Goal: Task Accomplishment & Management: Manage account settings

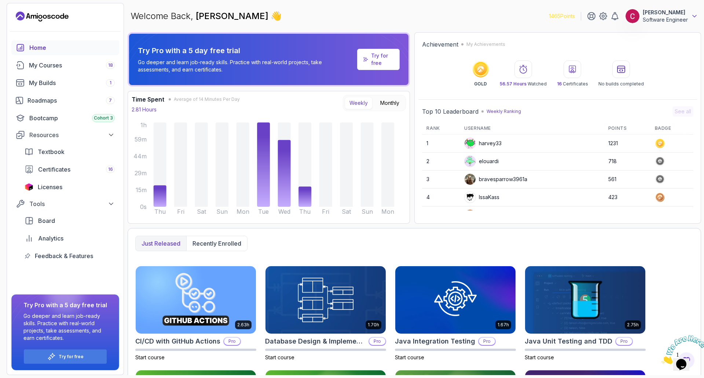
click at [698, 14] on div "Welcome Back, Ciprian T 👋 1465 Points Ciprian T Software Engineer" at bounding box center [414, 16] width 573 height 26
click at [695, 15] on icon at bounding box center [693, 15] width 7 height 7
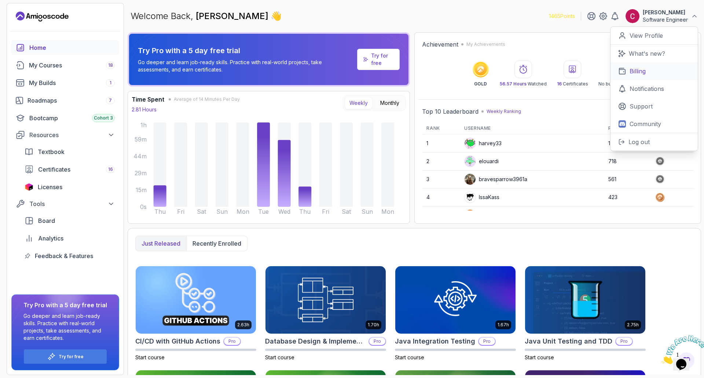
click at [639, 71] on p "Billing" at bounding box center [637, 71] width 16 height 9
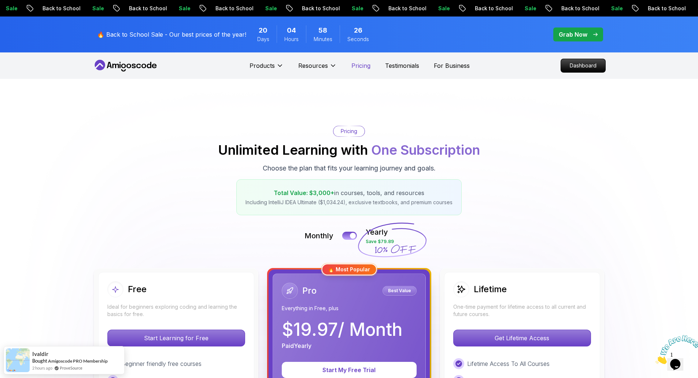
click at [366, 67] on p "Pricing" at bounding box center [360, 65] width 19 height 9
click at [122, 68] on icon at bounding box center [126, 66] width 66 height 12
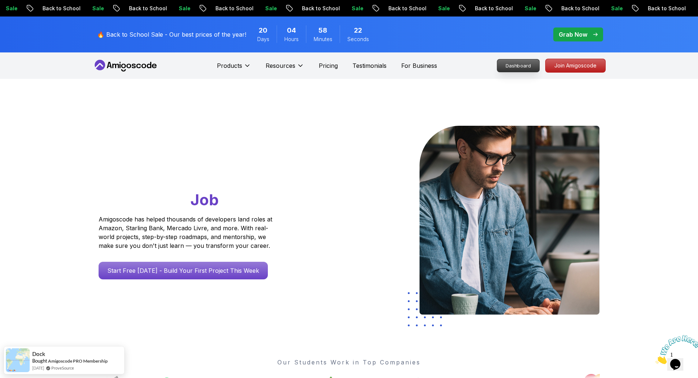
click at [514, 63] on p "Dashboard" at bounding box center [518, 65] width 42 height 12
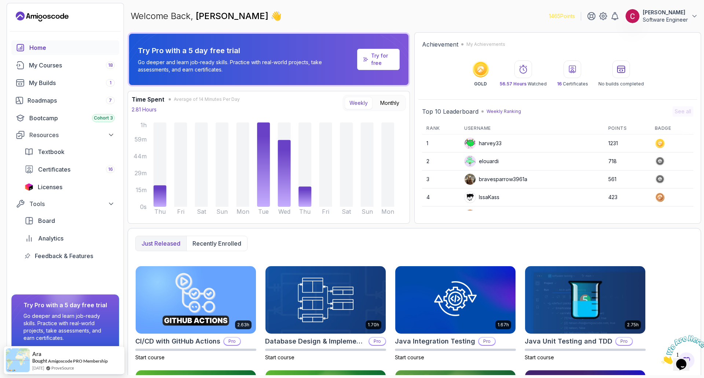
click at [680, 8] on div "Welcome Back, Ciprian T 👋 1465 Points Ciprian T Software Engineer" at bounding box center [414, 16] width 573 height 26
click at [690, 18] on button "Ciprian T Software Engineer" at bounding box center [661, 16] width 73 height 15
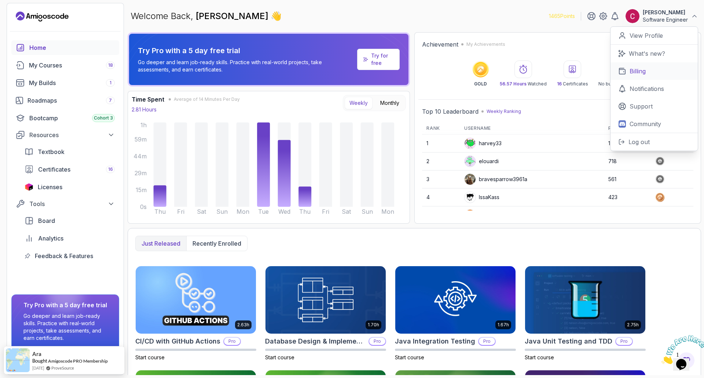
click at [643, 72] on p "Billing" at bounding box center [637, 71] width 16 height 9
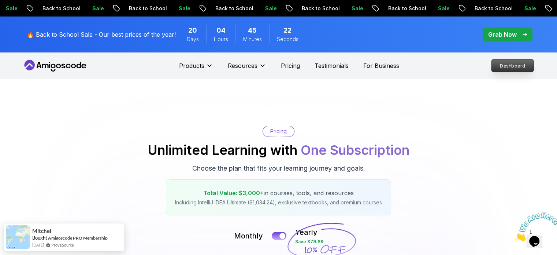
click at [504, 70] on p "Dashboard" at bounding box center [513, 65] width 42 height 12
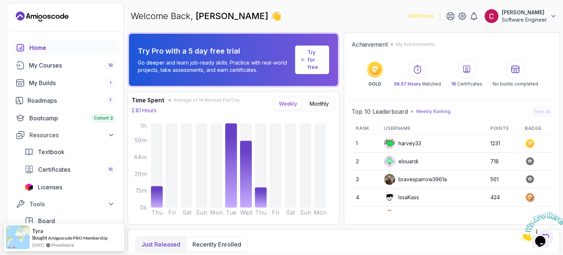
click at [554, 19] on icon at bounding box center [553, 15] width 7 height 7
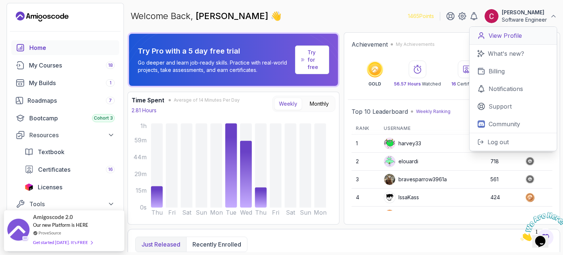
click at [503, 38] on p "View Profile" at bounding box center [504, 35] width 33 height 9
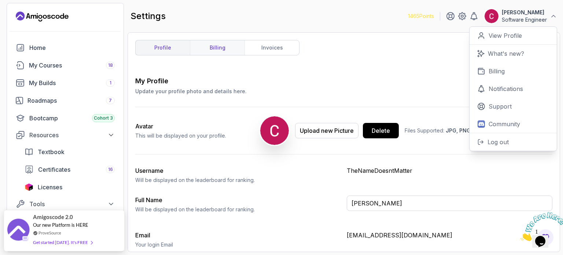
click at [216, 52] on link "billing" at bounding box center [217, 47] width 55 height 15
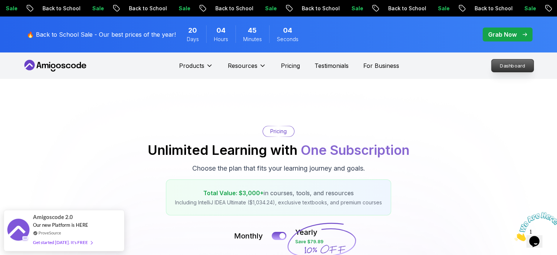
click at [496, 69] on p "Dashboard" at bounding box center [513, 65] width 42 height 12
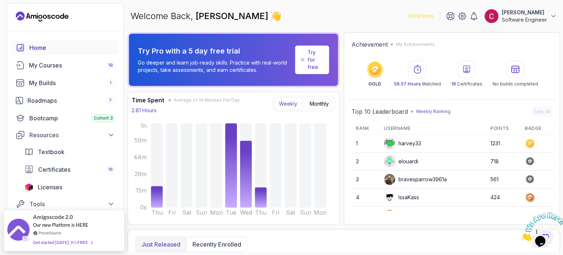
click at [545, 20] on p "Software Engineer" at bounding box center [524, 19] width 45 height 7
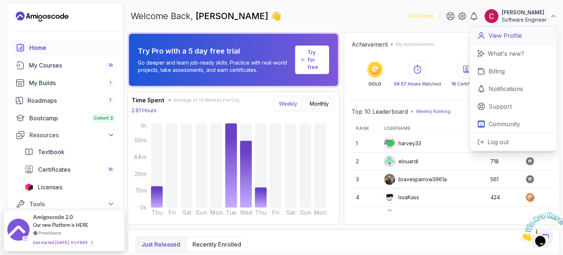
click at [505, 39] on p "View Profile" at bounding box center [504, 35] width 33 height 9
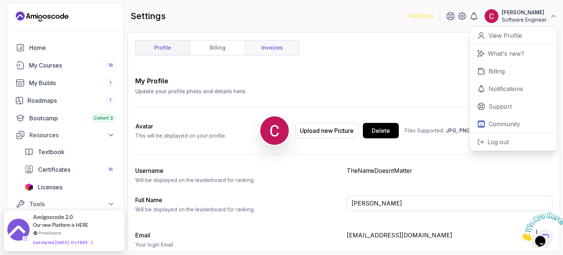
click at [267, 52] on link "invoices" at bounding box center [271, 47] width 55 height 15
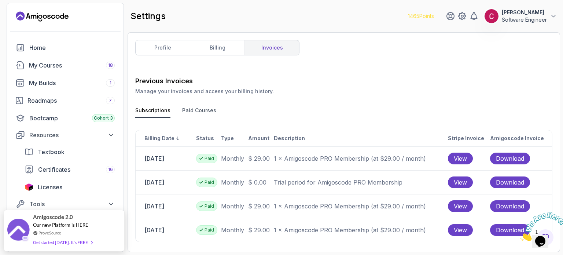
click at [183, 110] on button "Paid Courses" at bounding box center [199, 112] width 34 height 11
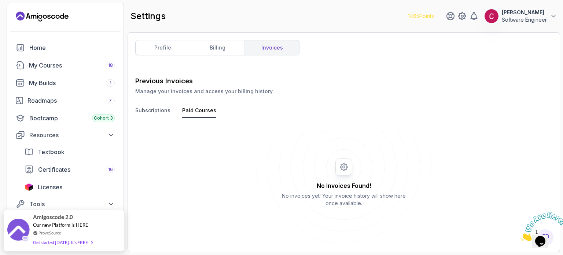
click at [160, 105] on div "Previous Invoices Manage your invoices and access your billing history. Subscri…" at bounding box center [343, 160] width 417 height 168
click at [155, 109] on button "Subscriptions" at bounding box center [152, 112] width 35 height 11
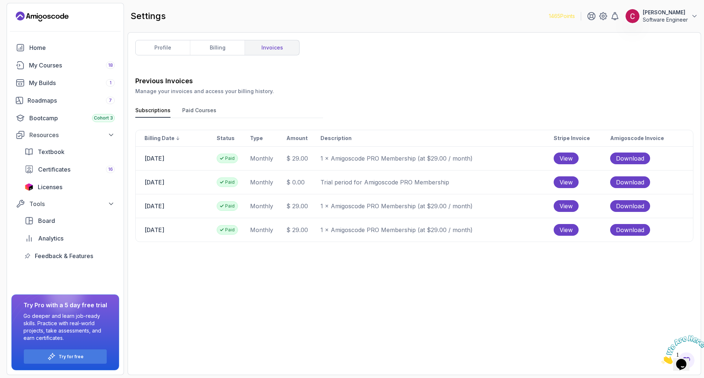
click at [287, 294] on div "Previous Invoices Manage your invoices and access your billing history. Subscri…" at bounding box center [414, 221] width 558 height 291
drag, startPoint x: 145, startPoint y: 230, endPoint x: 171, endPoint y: 230, distance: 25.3
click at [171, 230] on td "12 August 2025" at bounding box center [176, 229] width 81 height 23
click at [259, 256] on div "Previous Invoices Manage your invoices and access your billing history. Subscri…" at bounding box center [414, 221] width 558 height 291
drag, startPoint x: 144, startPoint y: 204, endPoint x: 180, endPoint y: 205, distance: 35.6
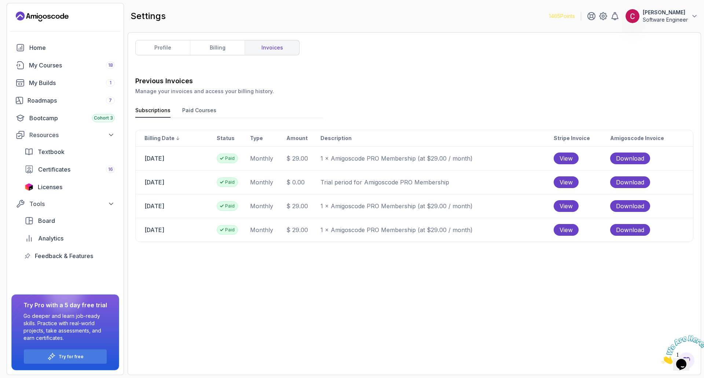
click at [180, 205] on td "27 June 2025" at bounding box center [176, 205] width 81 height 23
click at [176, 212] on td "27 June 2025" at bounding box center [176, 205] width 81 height 23
drag, startPoint x: 135, startPoint y: 204, endPoint x: 172, endPoint y: 206, distance: 37.1
click at [172, 206] on div "Billing date Status Type Amount Description Stripe Invoice Amigoscode Invoice 2…" at bounding box center [414, 186] width 558 height 112
click at [176, 208] on td "27 June 2025" at bounding box center [176, 205] width 81 height 23
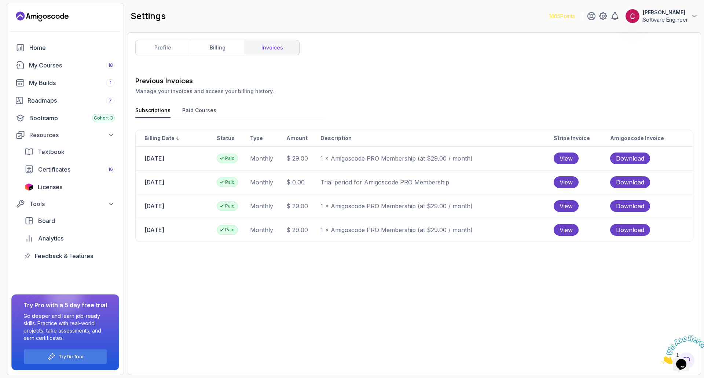
drag, startPoint x: 143, startPoint y: 226, endPoint x: 176, endPoint y: 231, distance: 34.1
click at [176, 231] on td "12 August 2025" at bounding box center [176, 229] width 81 height 23
click at [195, 232] on td "12 August 2025" at bounding box center [176, 229] width 81 height 23
drag, startPoint x: 145, startPoint y: 157, endPoint x: 158, endPoint y: 159, distance: 13.4
click at [158, 159] on td "27 May 2025" at bounding box center [176, 158] width 81 height 23
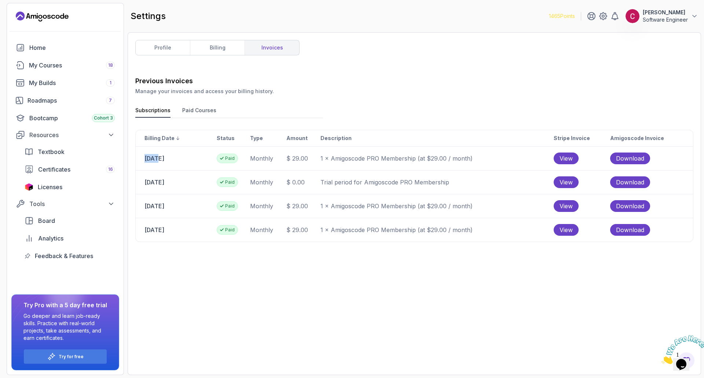
drag, startPoint x: 147, startPoint y: 203, endPoint x: 172, endPoint y: 203, distance: 24.9
click at [172, 203] on td "27 June 2025" at bounding box center [176, 205] width 81 height 23
click at [177, 208] on td "27 June 2025" at bounding box center [176, 205] width 81 height 23
